Goal: Information Seeking & Learning: Learn about a topic

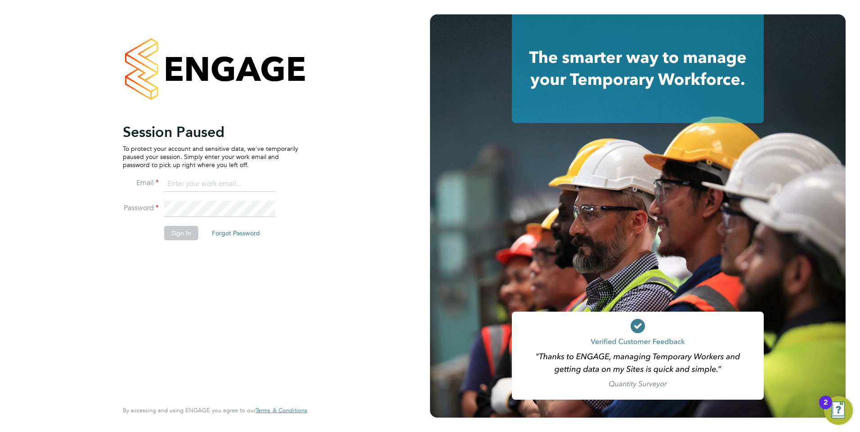
type input "jtarling@provision-recruitment.co.uk"
click at [178, 234] on button "Sign In" at bounding box center [181, 233] width 34 height 14
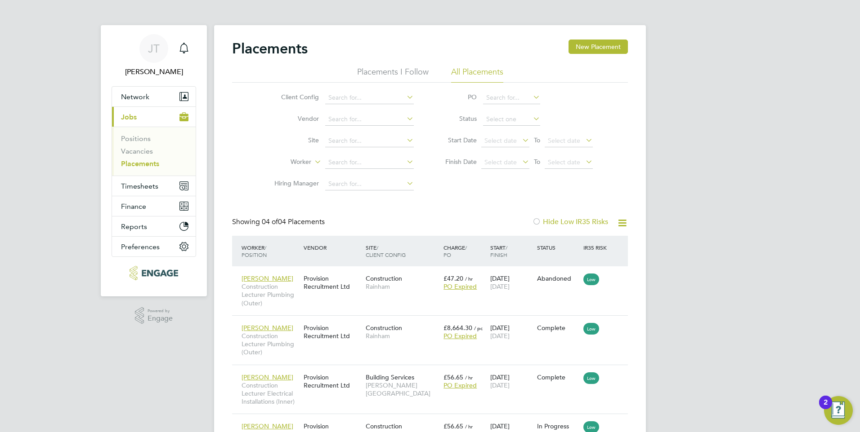
click at [376, 75] on li "Placements I Follow" at bounding box center [392, 75] width 71 height 16
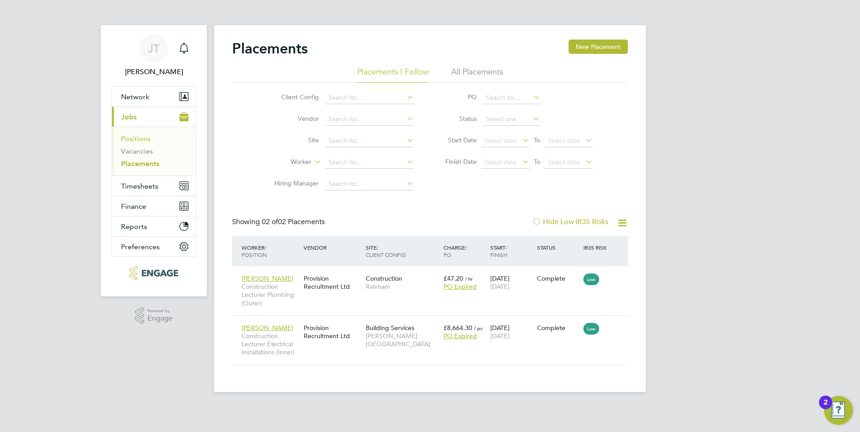
click at [144, 141] on link "Positions" at bounding box center [136, 138] width 30 height 9
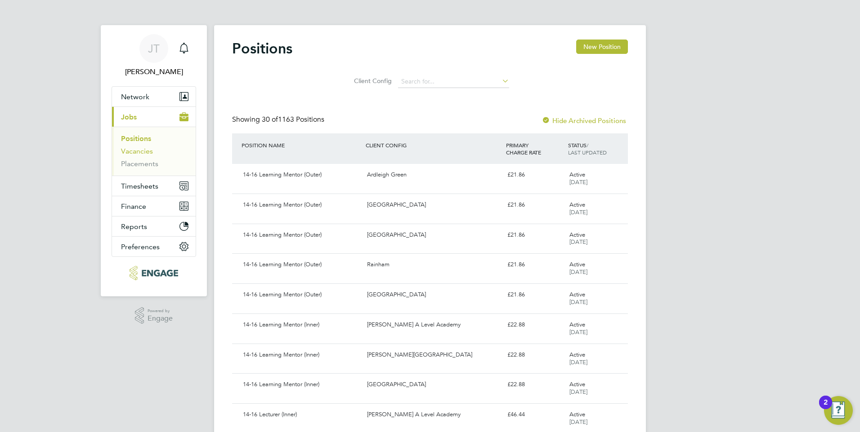
click at [130, 150] on link "Vacancies" at bounding box center [137, 151] width 32 height 9
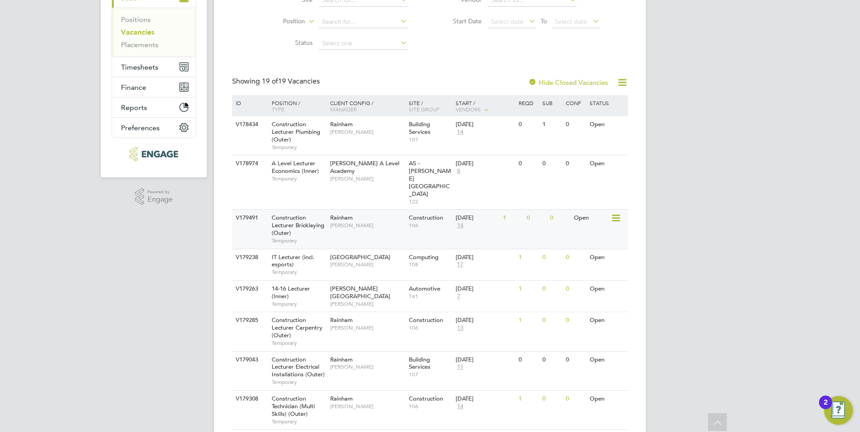
scroll to position [135, 0]
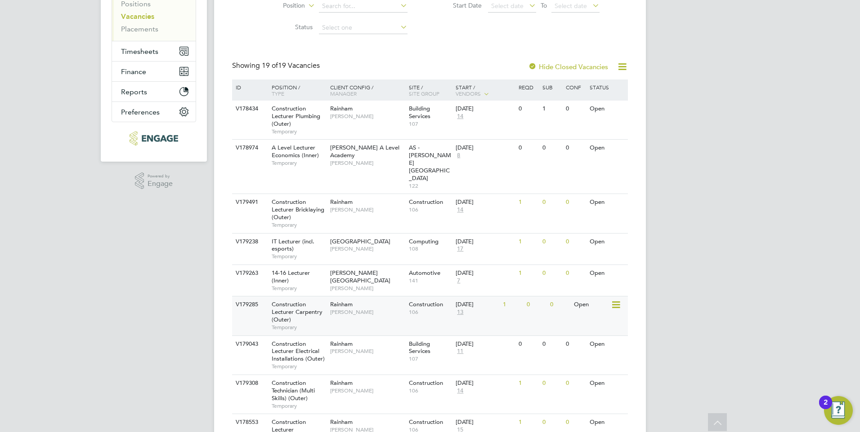
click at [339, 309] on span "[PERSON_NAME]" at bounding box center [367, 312] width 74 height 7
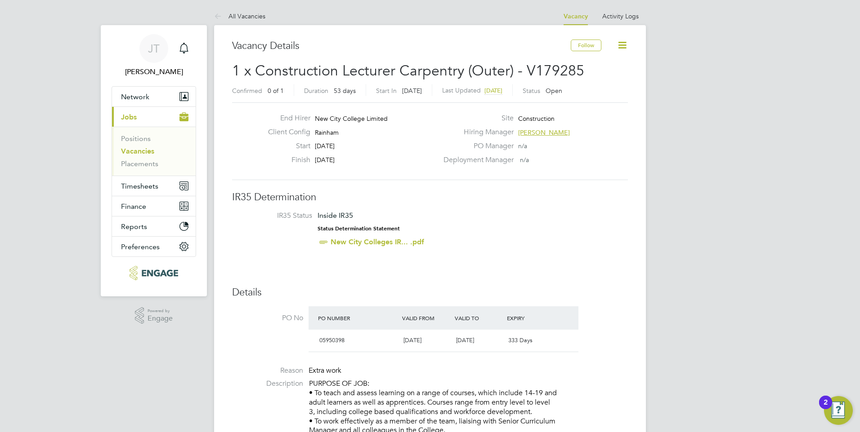
click at [245, 17] on link "All Vacancies" at bounding box center [239, 16] width 51 height 8
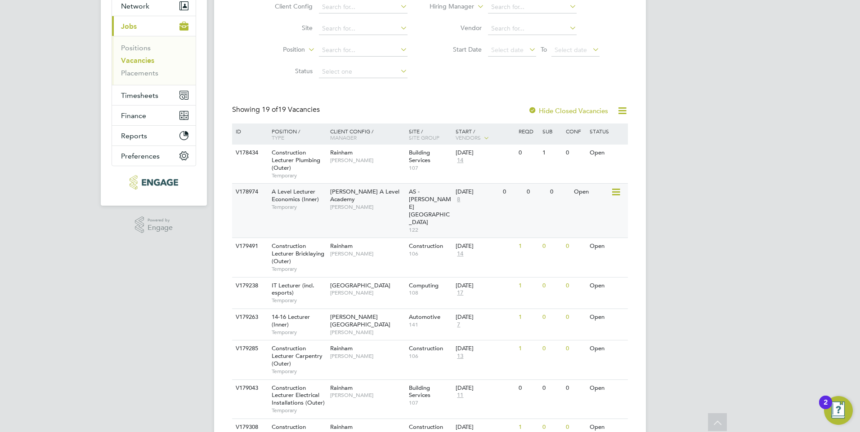
scroll to position [135, 0]
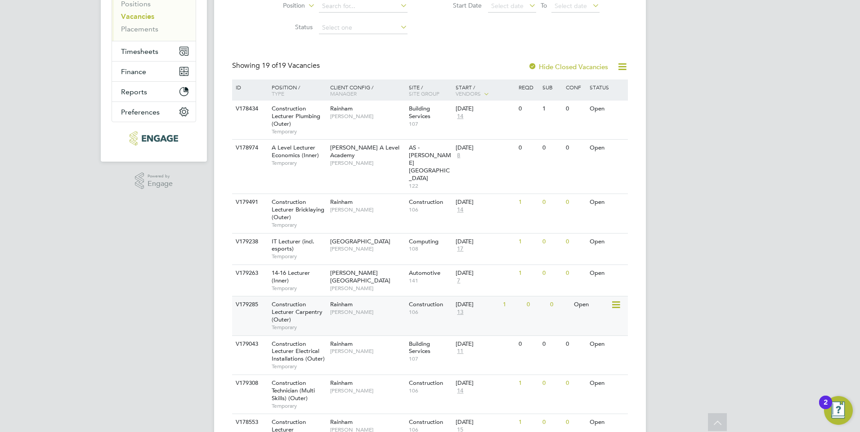
click at [341, 309] on span "[PERSON_NAME]" at bounding box center [367, 312] width 74 height 7
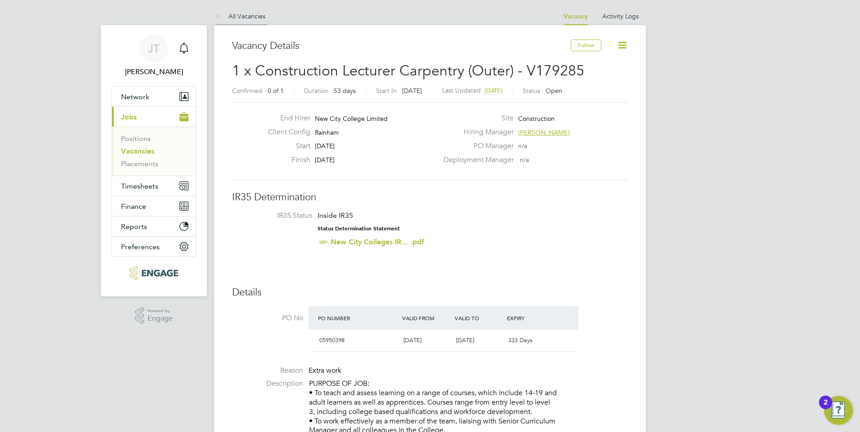
click at [240, 17] on link "All Vacancies" at bounding box center [239, 16] width 51 height 8
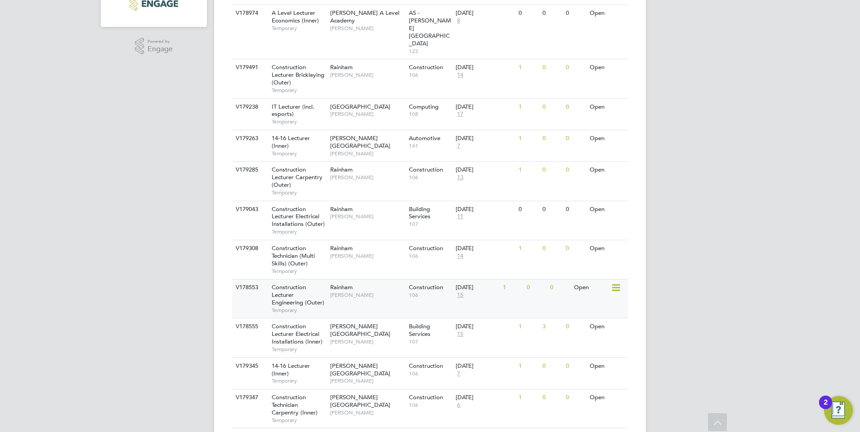
scroll to position [405, 0]
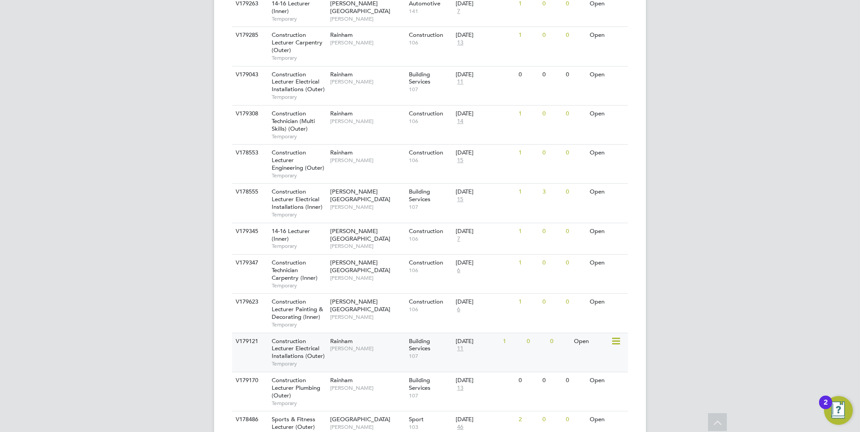
click at [349, 338] on span "Rainham" at bounding box center [341, 342] width 22 height 8
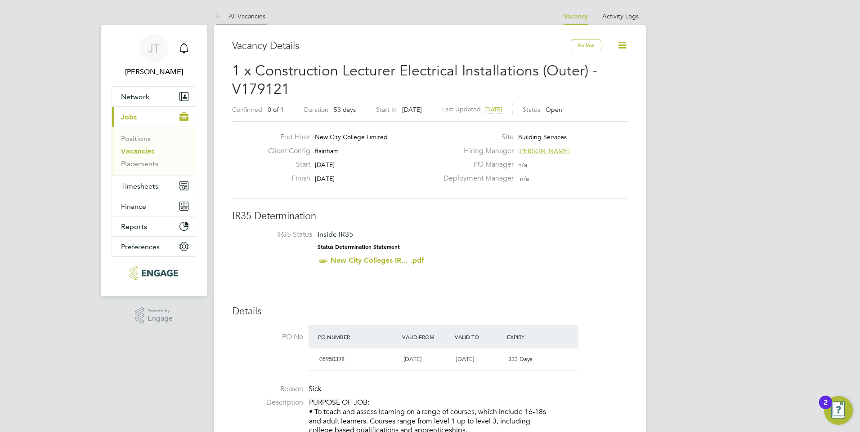
click at [242, 15] on link "All Vacancies" at bounding box center [239, 16] width 51 height 8
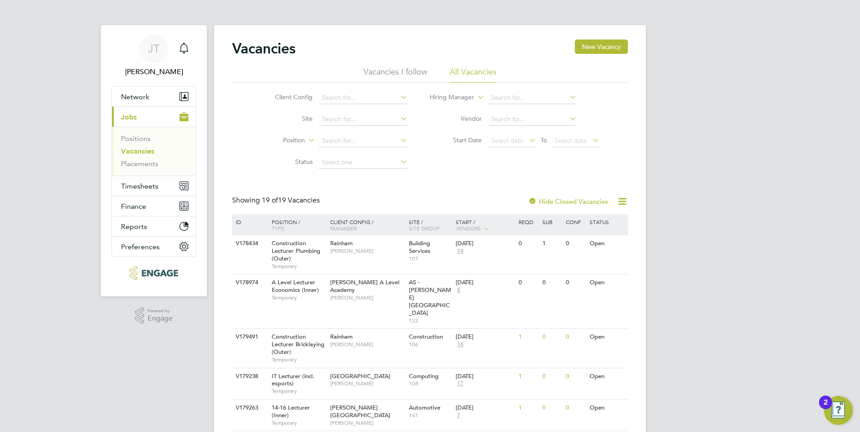
click at [138, 150] on link "Vacancies" at bounding box center [137, 151] width 33 height 9
click at [138, 163] on link "Placements" at bounding box center [139, 164] width 37 height 9
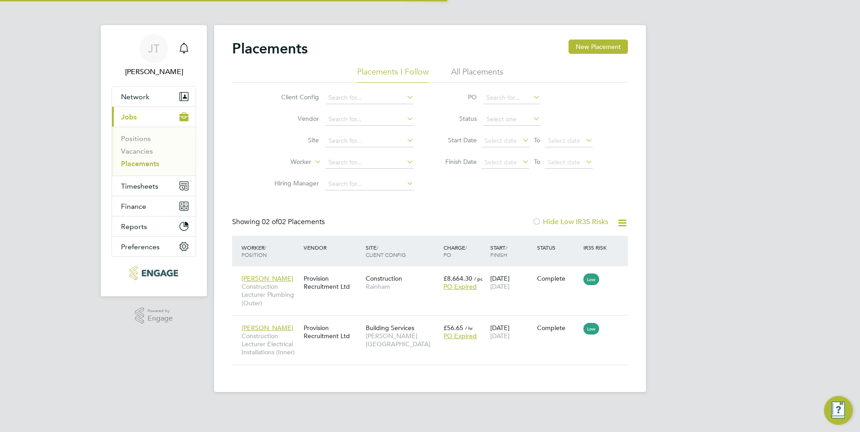
scroll to position [26, 78]
